Goal: Navigation & Orientation: Find specific page/section

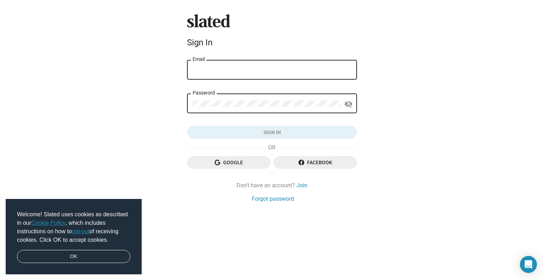
click at [225, 68] on input "Email" at bounding box center [272, 70] width 159 height 6
type input "[EMAIL_ADDRESS][DOMAIN_NAME]"
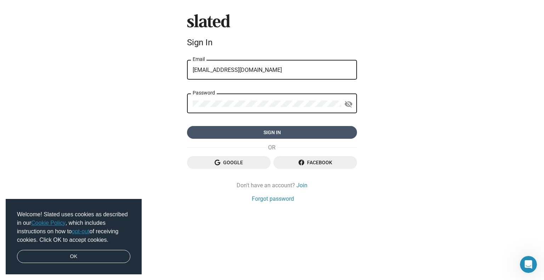
click at [266, 132] on span "Sign in" at bounding box center [272, 132] width 159 height 13
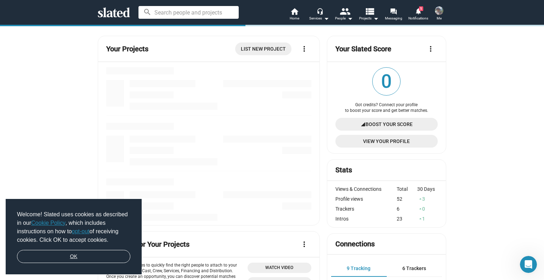
click at [81, 257] on link "OK" at bounding box center [73, 256] width 113 height 13
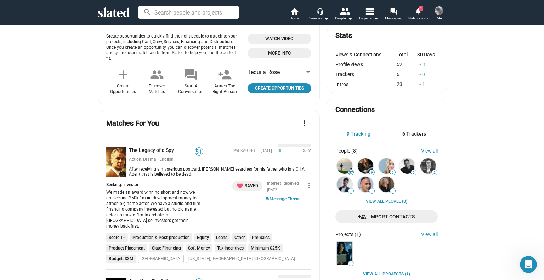
scroll to position [142, 0]
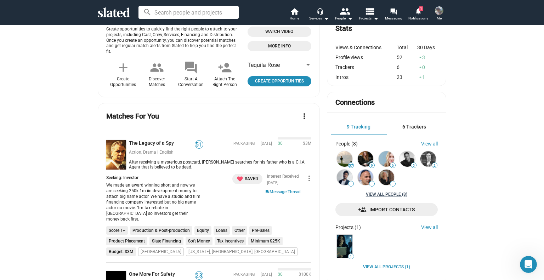
click at [376, 195] on link "View all People (8)" at bounding box center [386, 195] width 41 height 6
